Goal: Task Accomplishment & Management: Complete application form

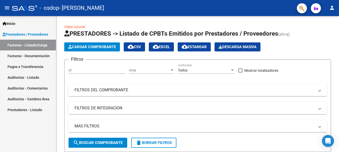
click at [37, 59] on link "Facturas - Documentación" at bounding box center [28, 55] width 56 height 11
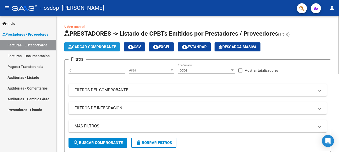
click at [93, 48] on span "Cargar Comprobante" at bounding box center [92, 47] width 48 height 5
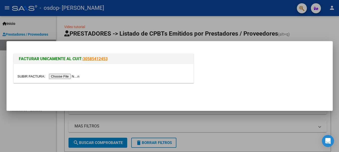
click at [67, 75] on input "file" at bounding box center [50, 76] width 64 height 5
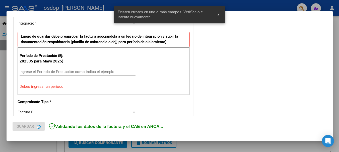
scroll to position [125, 0]
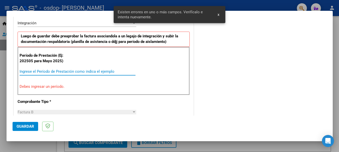
click at [43, 71] on input "Ingrese el Período de Prestación como indica el ejemplo" at bounding box center [78, 71] width 116 height 5
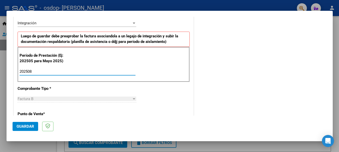
type input "202508"
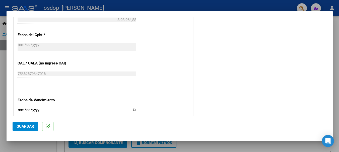
scroll to position [286, 0]
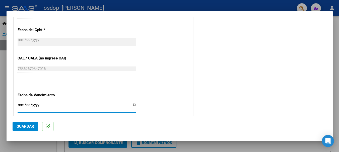
click at [132, 105] on input "Ingresar la fecha" at bounding box center [77, 107] width 119 height 8
type input "[DATE]"
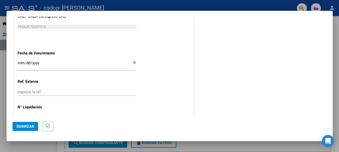
scroll to position [343, 0]
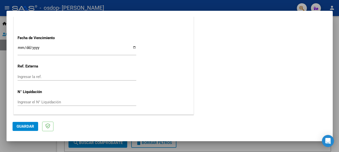
click at [19, 124] on button "Guardar" at bounding box center [26, 126] width 26 height 9
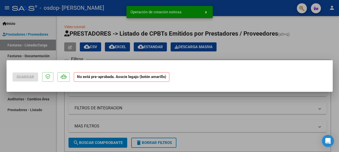
scroll to position [0, 0]
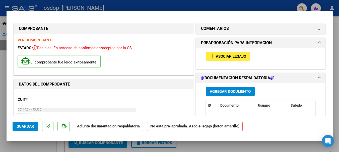
click at [235, 55] on span "Asociar Legajo" at bounding box center [231, 56] width 30 height 5
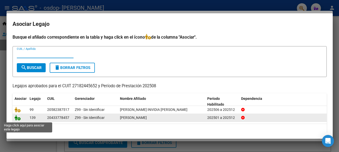
click at [18, 120] on icon at bounding box center [18, 118] width 6 height 6
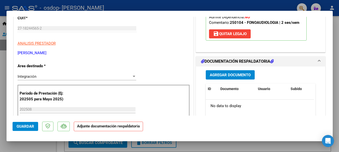
scroll to position [84, 0]
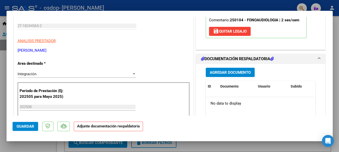
drag, startPoint x: 333, startPoint y: 31, endPoint x: 333, endPoint y: 47, distance: 16.8
click at [333, 47] on mat-dialog-content "COMPROBANTE VER COMPROBANTE ESTADO: Recibida. En proceso de confirmacion/acepta…" at bounding box center [170, 66] width 327 height 99
click at [224, 72] on span "Agregar Documento" at bounding box center [230, 72] width 41 height 5
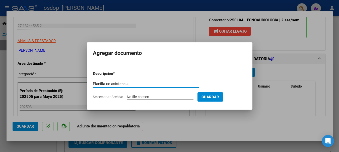
type input "Planilla de asistencia"
click at [140, 97] on input "Seleccionar Archivo" at bounding box center [160, 97] width 67 height 5
type input "C:\fakepath\[PERSON_NAME] MES [DATE] ASIST FONOAUD.pdf"
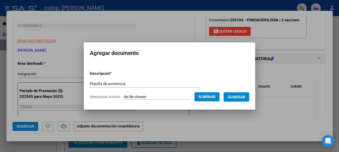
click at [242, 95] on span "Guardar" at bounding box center [237, 97] width 18 height 5
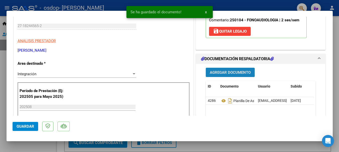
click at [232, 75] on button "Agregar Documento" at bounding box center [230, 72] width 49 height 9
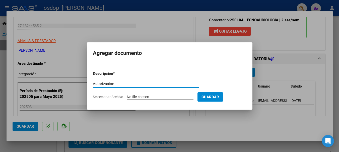
type input "Autorizacion"
click at [166, 96] on input "Seleccionar Archivo" at bounding box center [160, 97] width 67 height 5
type input "C:\fakepath\[PERSON_NAME] AUTORIZACION 2025 FONOAUD..pdf"
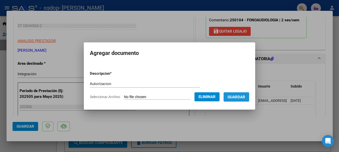
click at [245, 99] on span "Guardar" at bounding box center [237, 97] width 18 height 5
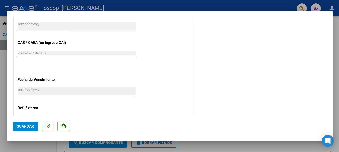
scroll to position [310, 0]
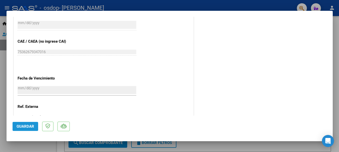
click at [28, 129] on button "Guardar" at bounding box center [26, 126] width 26 height 9
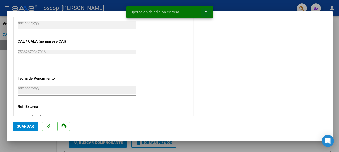
click at [206, 13] on span "x" at bounding box center [206, 12] width 2 height 5
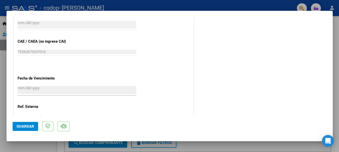
scroll to position [0, 0]
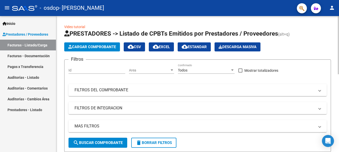
click at [104, 46] on span "Cargar Comprobante" at bounding box center [92, 47] width 48 height 5
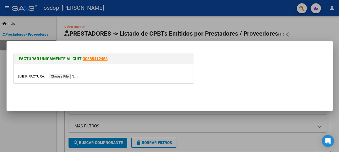
click at [73, 76] on input "file" at bounding box center [50, 76] width 64 height 5
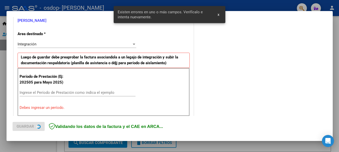
scroll to position [116, 0]
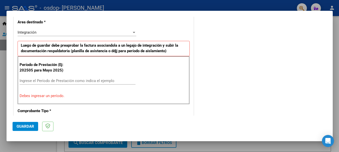
click at [133, 31] on div at bounding box center [134, 32] width 5 height 4
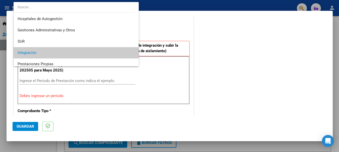
scroll to position [21, 0]
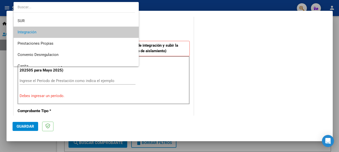
click at [124, 33] on span "Integración" at bounding box center [76, 32] width 117 height 11
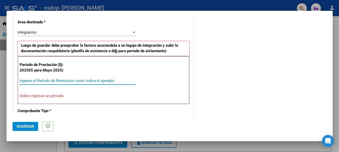
click at [74, 80] on input "Ingrese el Período de Prestación como indica el ejemplo" at bounding box center [78, 81] width 116 height 5
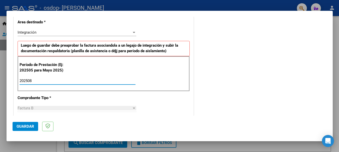
type input "202508"
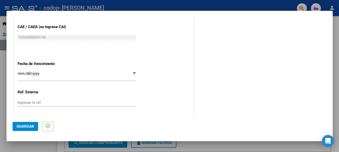
scroll to position [331, 0]
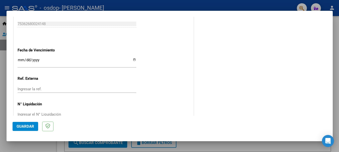
click at [133, 61] on input "Ingresar la fecha" at bounding box center [77, 62] width 119 height 8
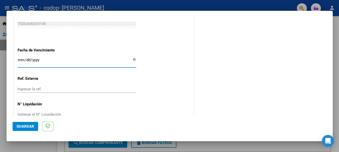
type input "[DATE]"
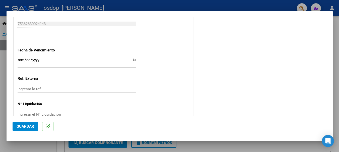
scroll to position [343, 0]
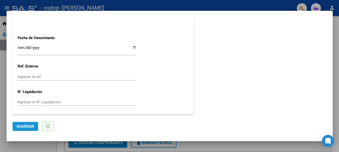
click at [20, 124] on span "Guardar" at bounding box center [26, 126] width 18 height 5
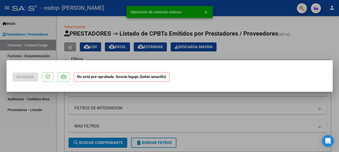
scroll to position [0, 0]
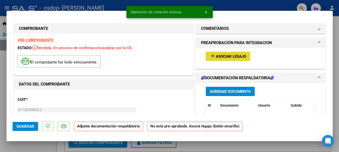
click at [227, 57] on span "Asociar Legajo" at bounding box center [231, 56] width 30 height 5
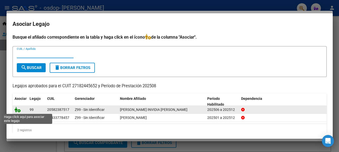
click at [17, 111] on icon at bounding box center [18, 110] width 6 height 6
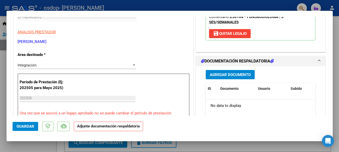
scroll to position [99, 0]
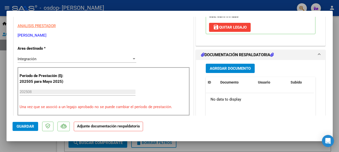
click at [240, 66] on span "Agregar Documento" at bounding box center [230, 68] width 41 height 5
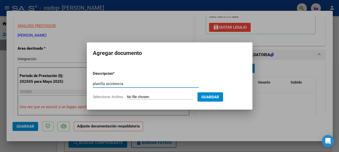
type input "planilla asistencia"
click at [116, 98] on span "Seleccionar Archivo" at bounding box center [108, 97] width 30 height 4
click at [127, 98] on input "Seleccionar Archivo" at bounding box center [160, 97] width 67 height 5
type input "C:\fakepath\[PERSON_NAME] INVIDIA MES [DATE] ASIST.pdf"
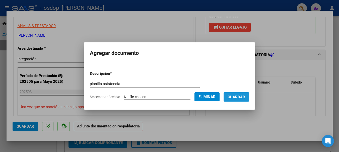
click at [245, 98] on span "Guardar" at bounding box center [237, 97] width 18 height 5
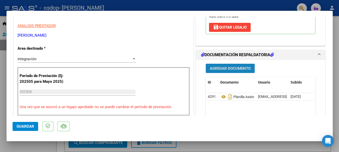
click at [241, 66] on span "Agregar Documento" at bounding box center [230, 68] width 41 height 5
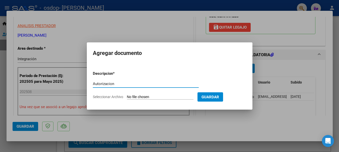
type input "Autorizacion"
click at [115, 96] on span "Seleccionar Archivo" at bounding box center [108, 97] width 30 height 4
click at [127, 96] on input "Seleccionar Archivo" at bounding box center [160, 97] width 67 height 5
type input "C:\fakepath\[PERSON_NAME] INVIDIA AUTORIZACION 2025.pdf"
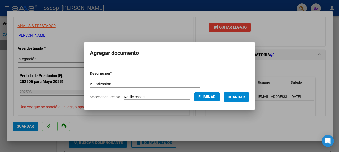
click at [245, 97] on span "Guardar" at bounding box center [237, 97] width 18 height 5
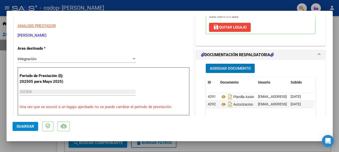
click at [28, 125] on span "Guardar" at bounding box center [26, 126] width 18 height 5
